Goal: Task Accomplishment & Management: Manage account settings

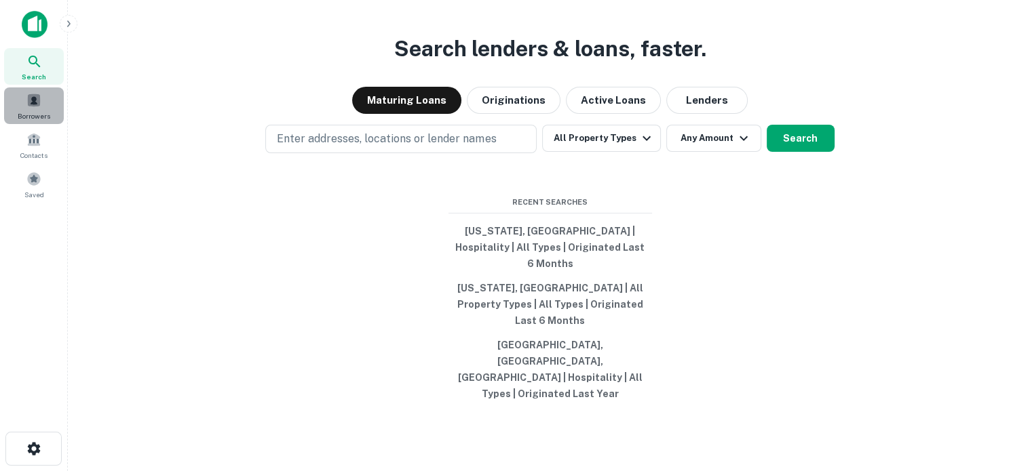
click at [27, 116] on span "Borrowers" at bounding box center [34, 116] width 33 height 11
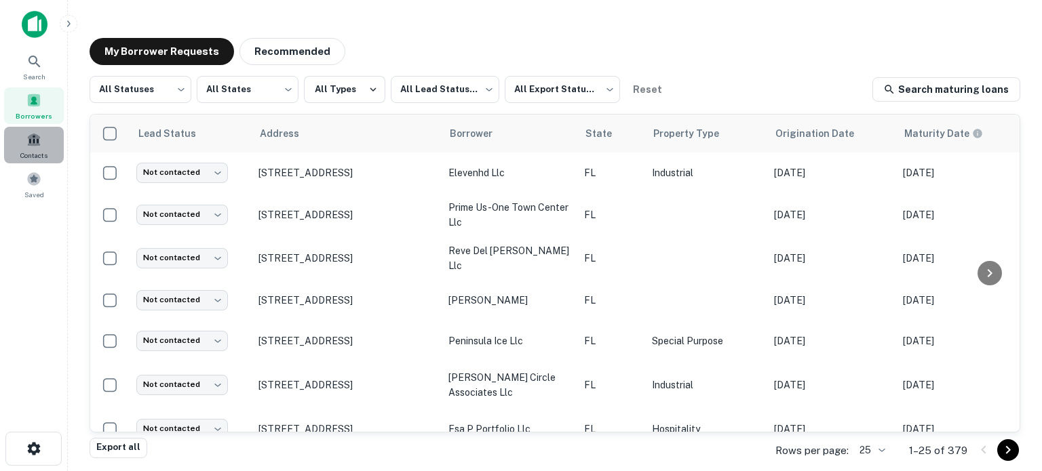
click at [34, 146] on span at bounding box center [33, 139] width 15 height 15
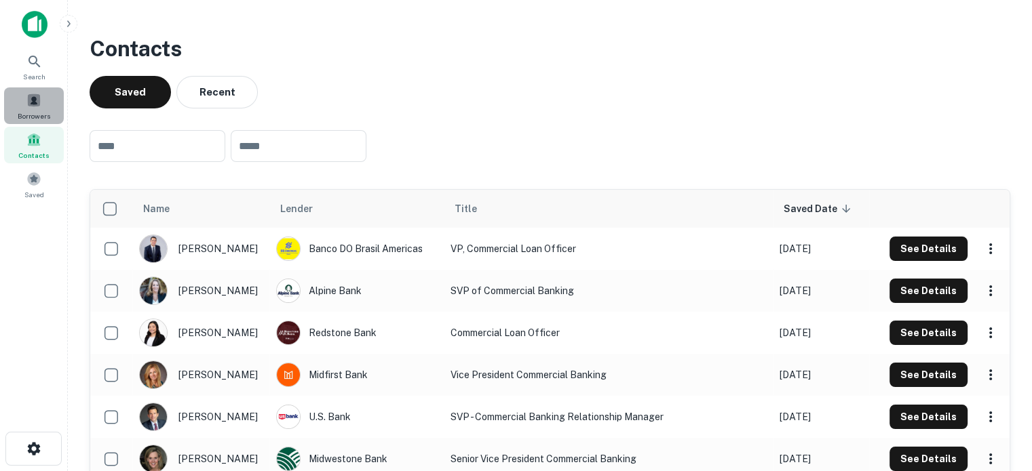
click at [38, 109] on div "Borrowers" at bounding box center [34, 106] width 60 height 37
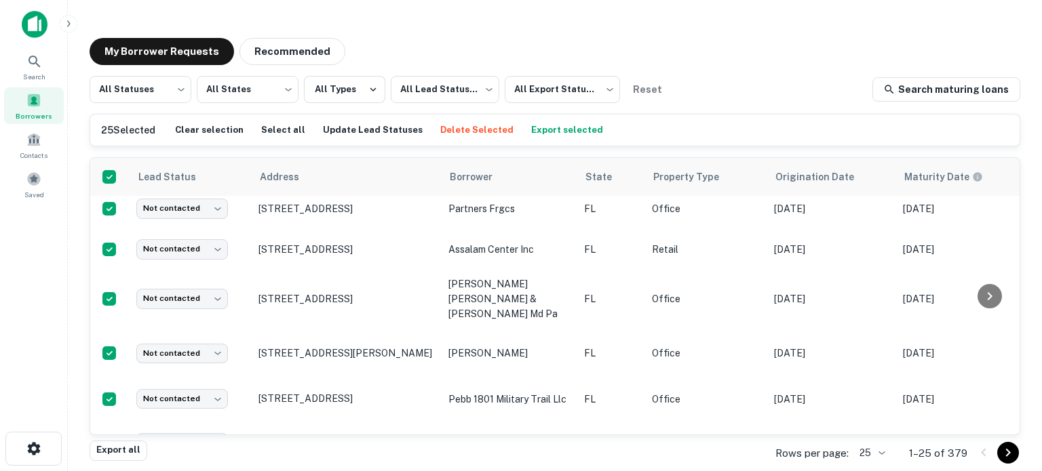
scroll to position [840, 0]
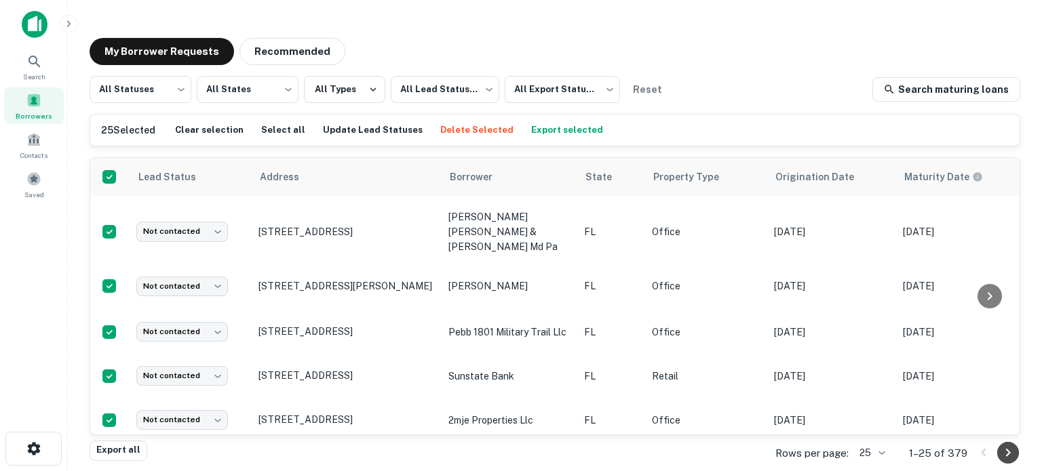
click at [1008, 452] on icon "Go to next page" at bounding box center [1008, 453] width 5 height 8
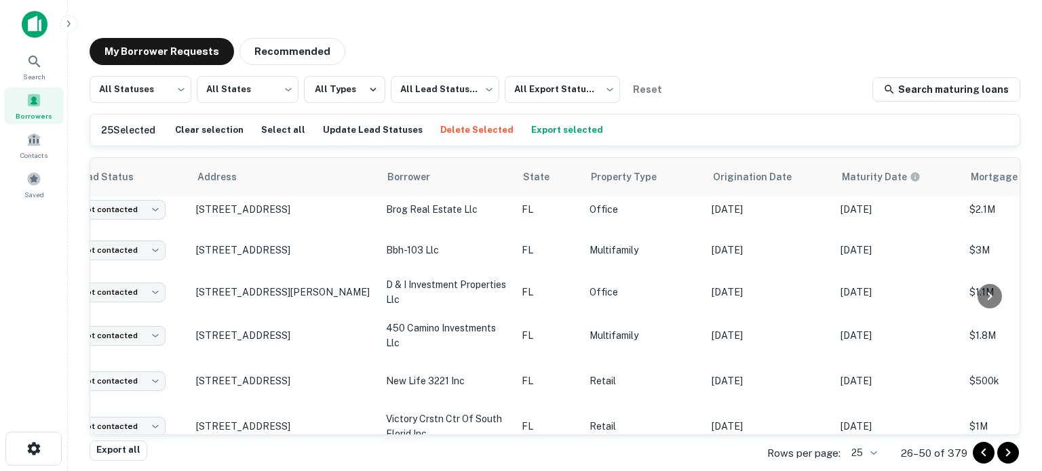
scroll to position [694, 0]
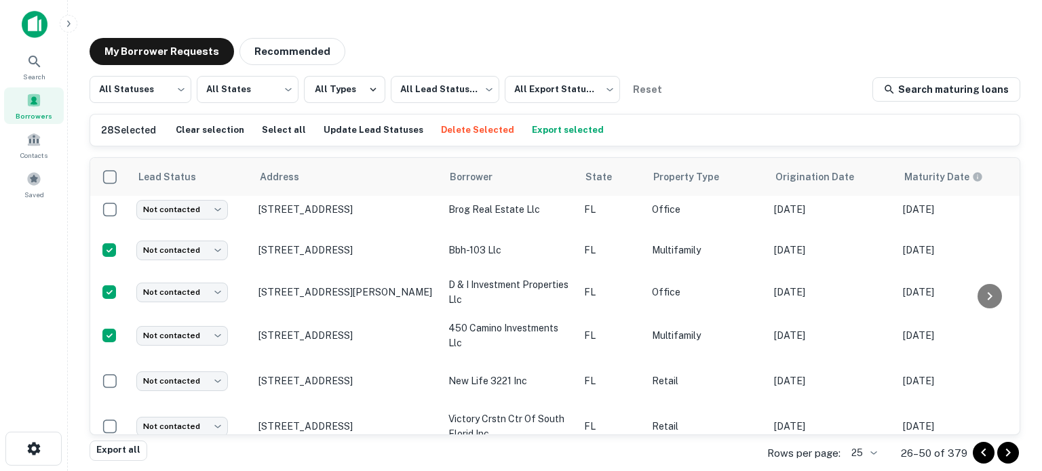
click at [111, 195] on th at bounding box center [109, 177] width 39 height 38
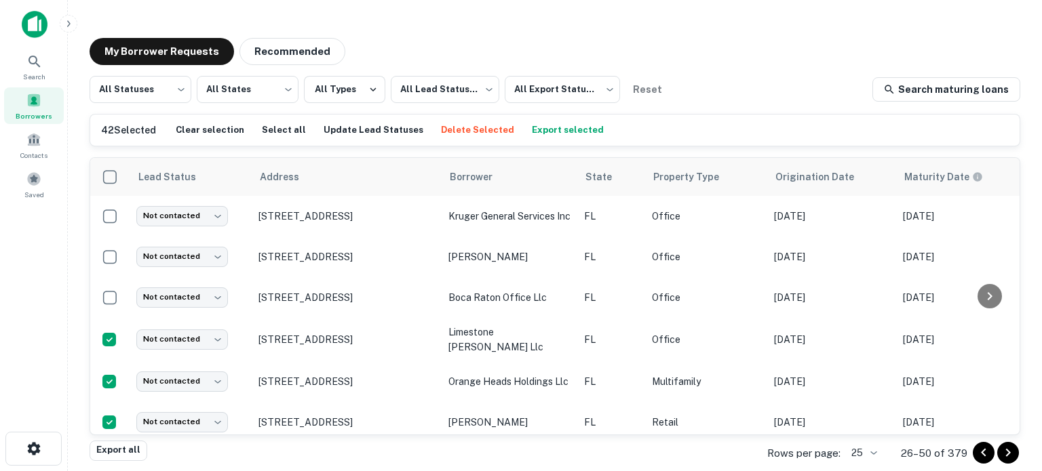
scroll to position [0, 0]
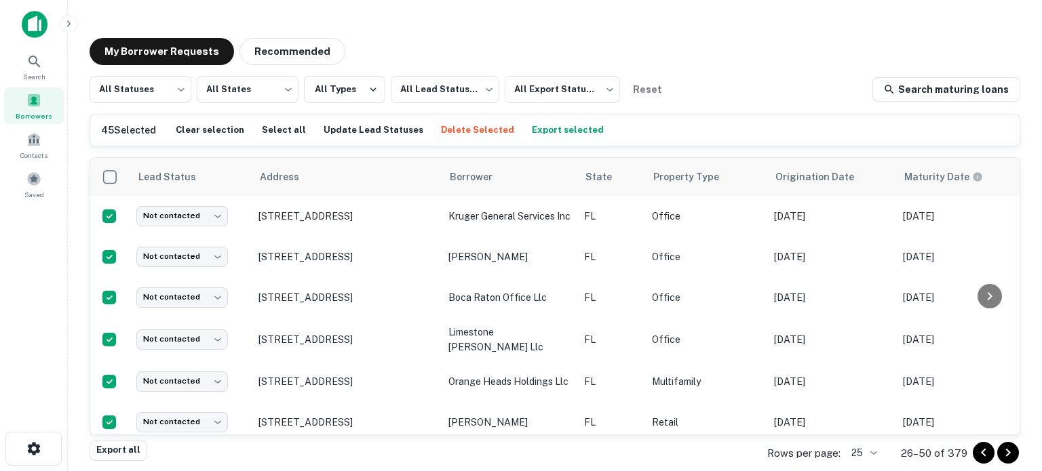
click at [541, 125] on button "Export selected" at bounding box center [567, 130] width 79 height 20
